Goal: Navigation & Orientation: Find specific page/section

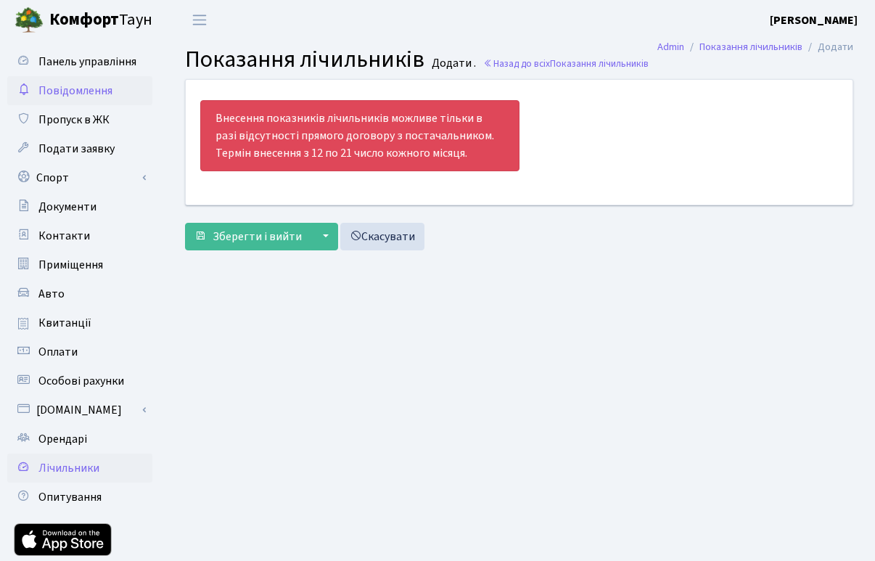
click at [70, 91] on span "Повідомлення" at bounding box center [75, 91] width 74 height 16
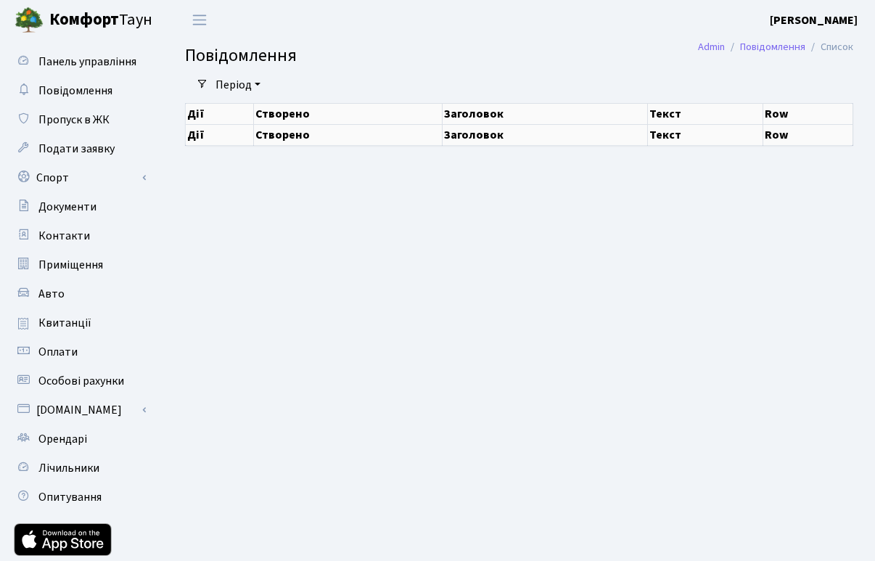
select select "25"
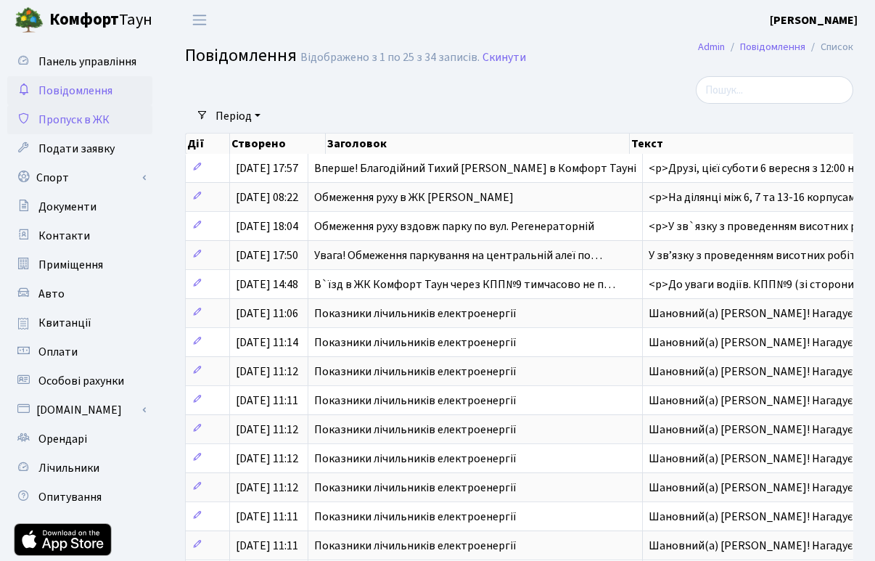
click at [73, 115] on span "Пропуск в ЖК" at bounding box center [73, 120] width 71 height 16
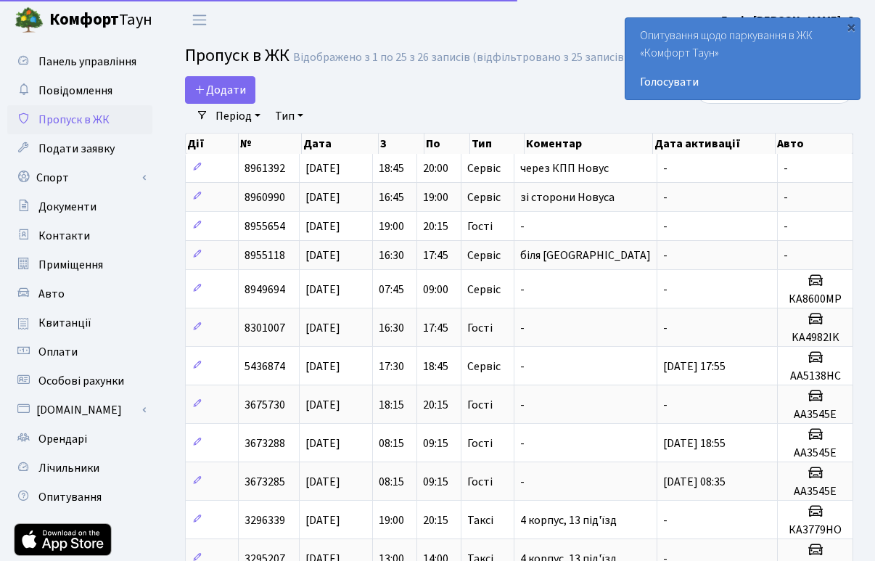
select select "25"
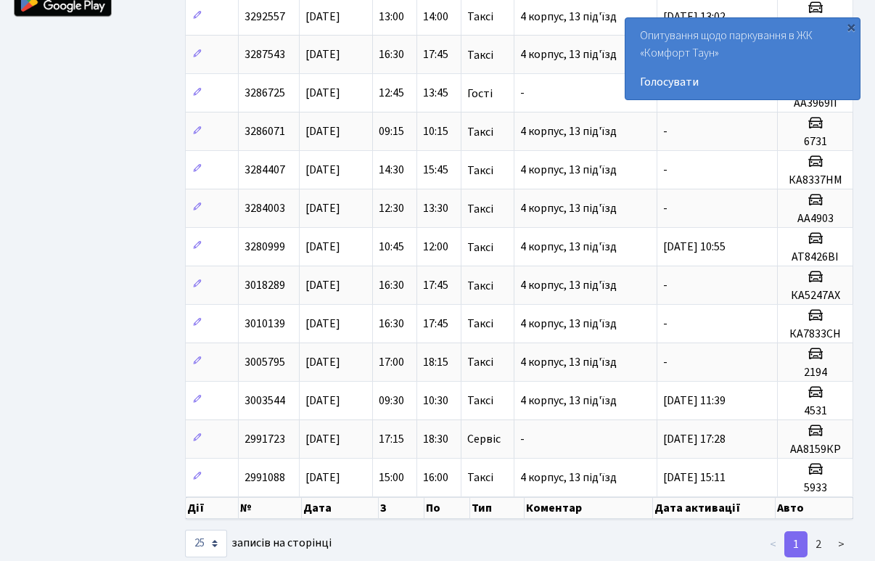
scroll to position [609, 0]
